Goal: Task Accomplishment & Management: Manage account settings

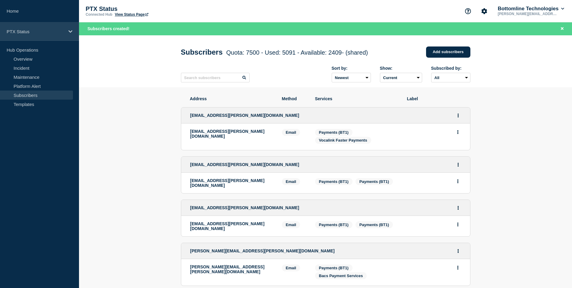
click at [47, 31] on p "PTX Status" at bounding box center [36, 31] width 58 height 5
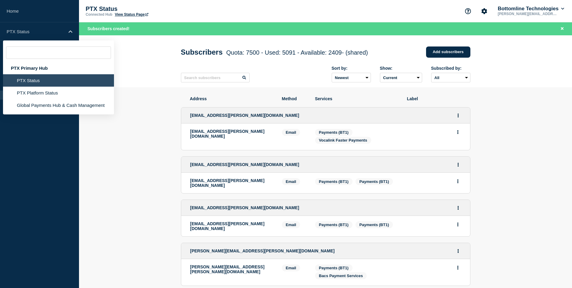
click at [46, 80] on li "PTX Status" at bounding box center [58, 80] width 111 height 12
click at [204, 79] on input "text" at bounding box center [215, 78] width 69 height 10
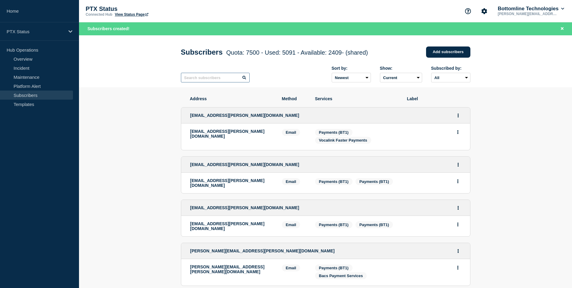
paste input "[DEMOGRAPHIC_DATA]"
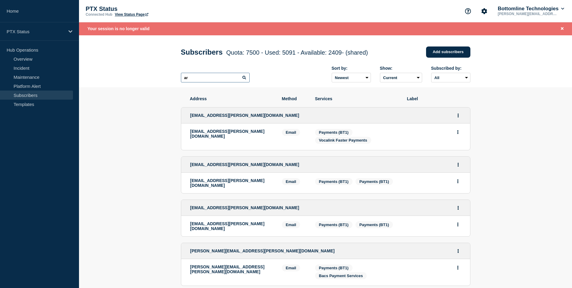
type input "a"
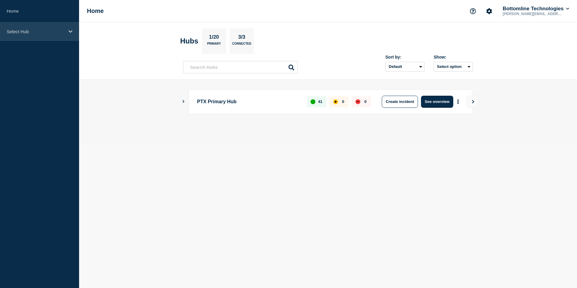
click at [71, 29] on div "Select Hub" at bounding box center [39, 31] width 79 height 18
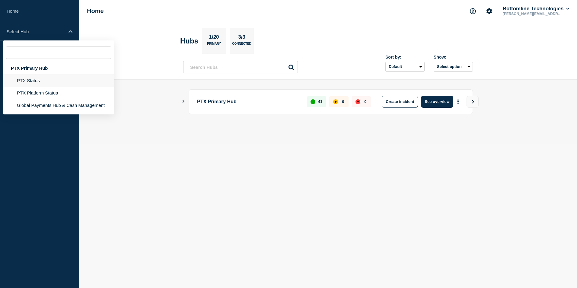
click at [40, 87] on li "PTX Status" at bounding box center [58, 93] width 111 height 12
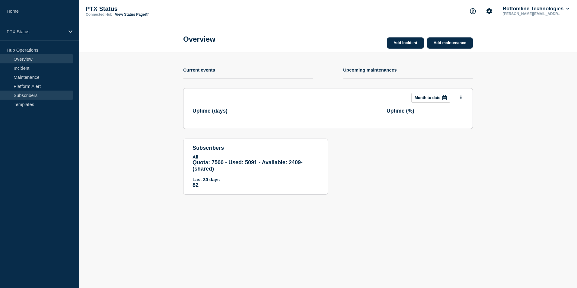
click at [38, 96] on link "Subscribers" at bounding box center [36, 94] width 73 height 9
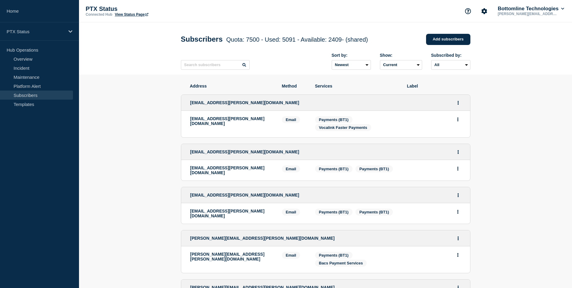
click at [213, 73] on div "Sort by: Newest Oldest Show: Current Deleted Recently deleted Subscribed by: Al…" at bounding box center [326, 61] width 290 height 26
click at [209, 67] on input "text" at bounding box center [215, 65] width 69 height 10
paste input "jacob.mariani@pqacademy.com"
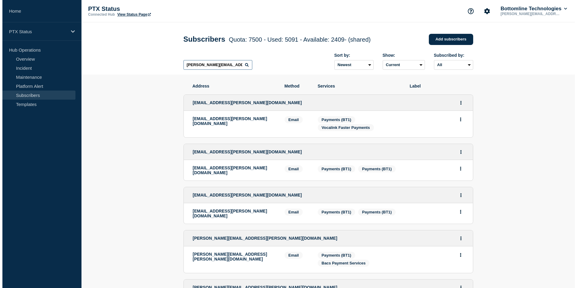
scroll to position [0, 4]
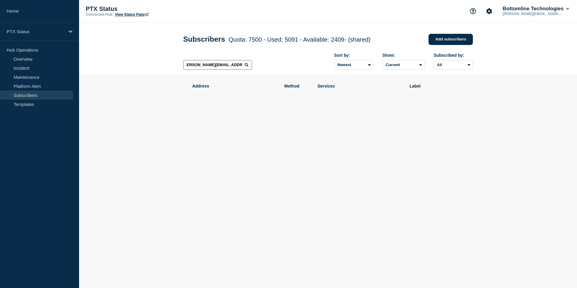
type input "jacob.mariani@pqacademy.com"
click at [246, 66] on icon at bounding box center [247, 65] width 4 height 4
click at [440, 40] on link "Add subscribers" at bounding box center [450, 39] width 44 height 11
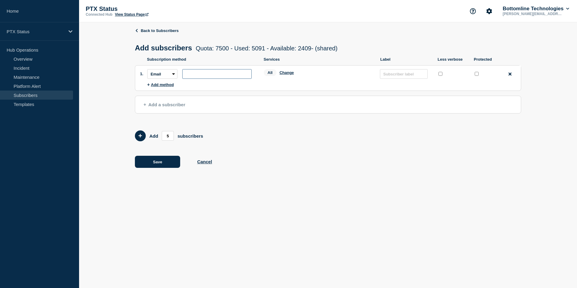
click at [214, 78] on input "subscription-address" at bounding box center [216, 74] width 69 height 10
paste input "jacob.mariani@pqacademy.com"
type input "jacob.mariani@pqacademy.com"
click at [290, 74] on button "Change" at bounding box center [286, 72] width 14 height 5
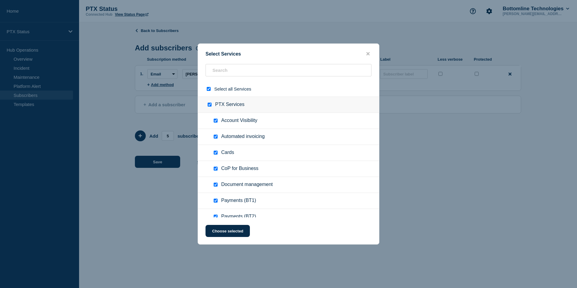
click at [208, 90] on input "select all checkbox" at bounding box center [209, 89] width 4 height 4
checkbox input "false"
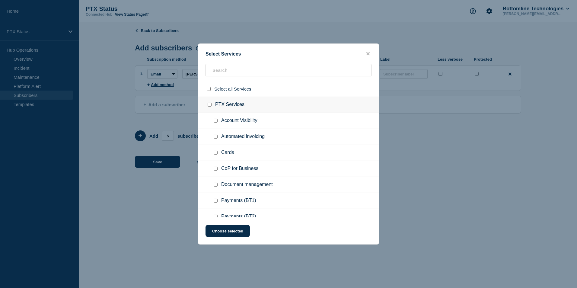
checkbox input "false"
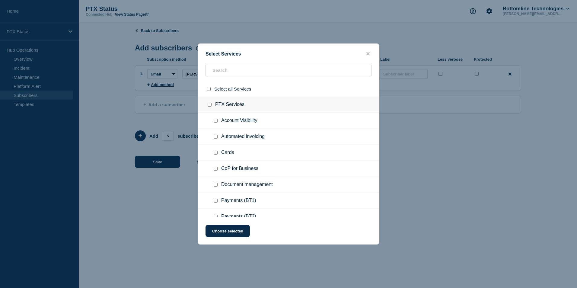
checkbox input "false"
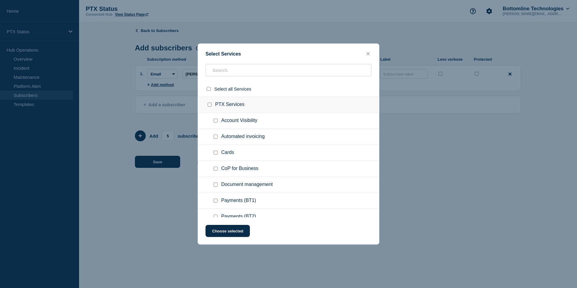
checkbox input "false"
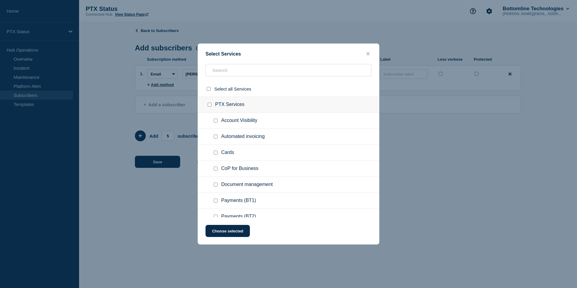
checkbox input "false"
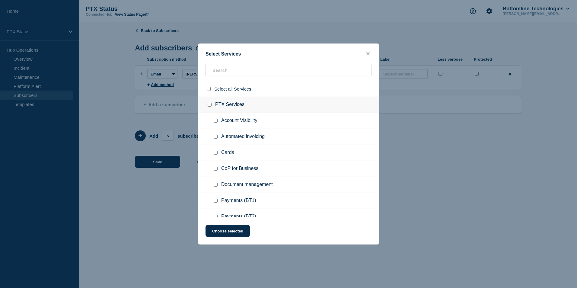
checkbox input "false"
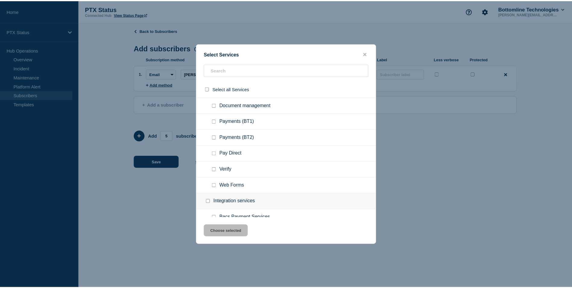
scroll to position [80, 0]
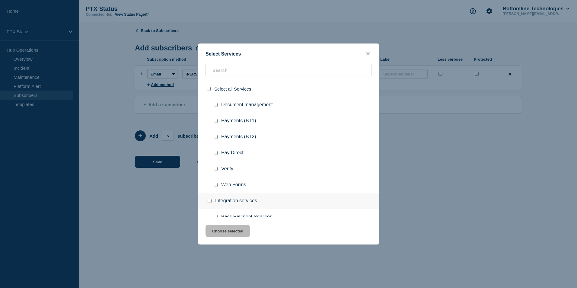
click at [217, 171] on input "Verify checkbox" at bounding box center [216, 169] width 4 height 4
checkbox input "true"
click at [239, 234] on button "Choose selected" at bounding box center [227, 231] width 44 height 12
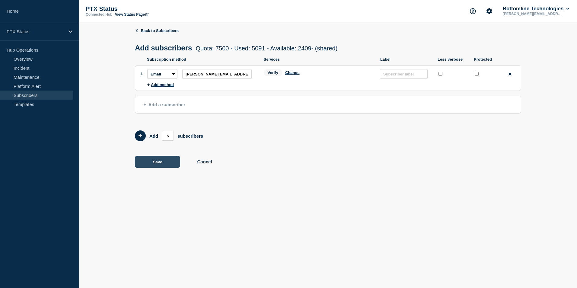
click at [163, 164] on button "Save" at bounding box center [157, 162] width 45 height 12
